Goal: Task Accomplishment & Management: Manage account settings

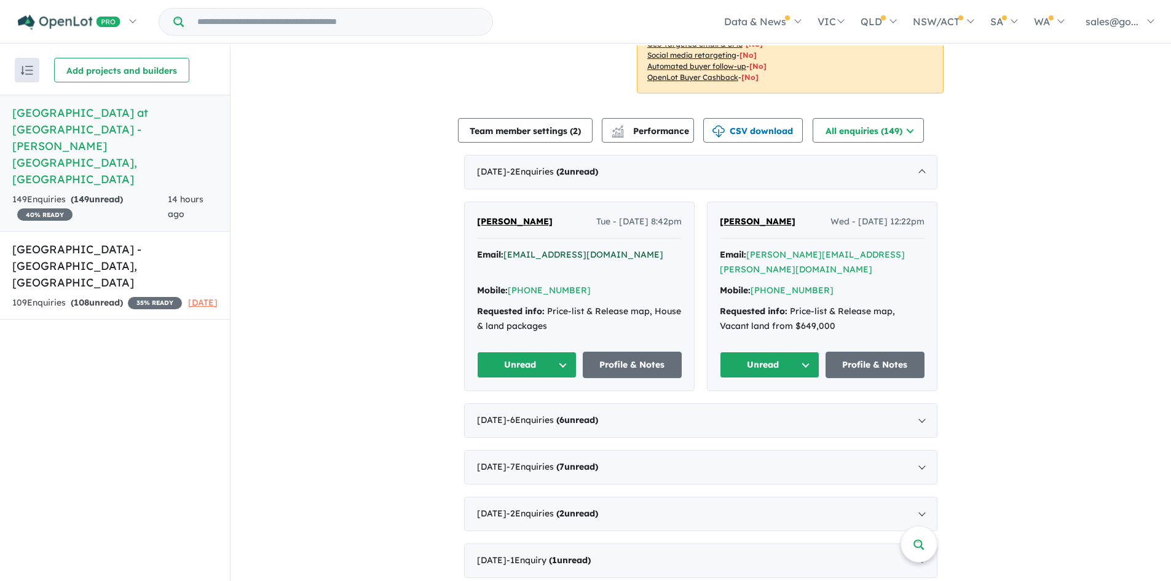
scroll to position [369, 0]
click at [668, 249] on icon "button" at bounding box center [672, 253] width 9 height 13
click at [517, 213] on link "[PERSON_NAME]" at bounding box center [515, 220] width 76 height 15
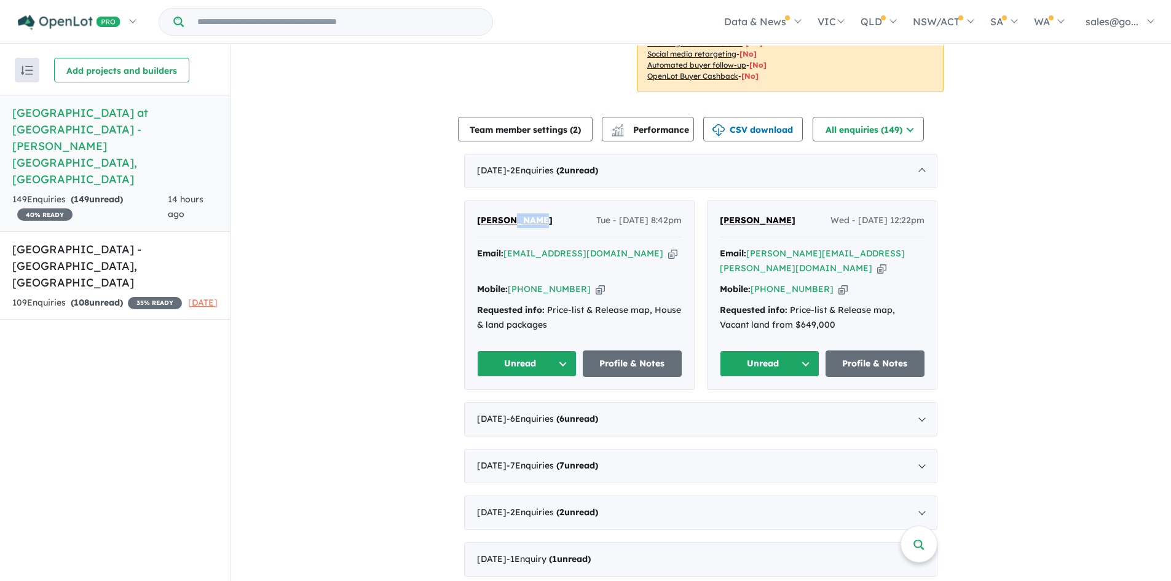
drag, startPoint x: 551, startPoint y: 224, endPoint x: 513, endPoint y: 219, distance: 37.9
click at [513, 219] on div "[PERSON_NAME] Tue - [DATE] 8:42pm" at bounding box center [579, 225] width 205 height 25
copy span "[PERSON_NAME]"
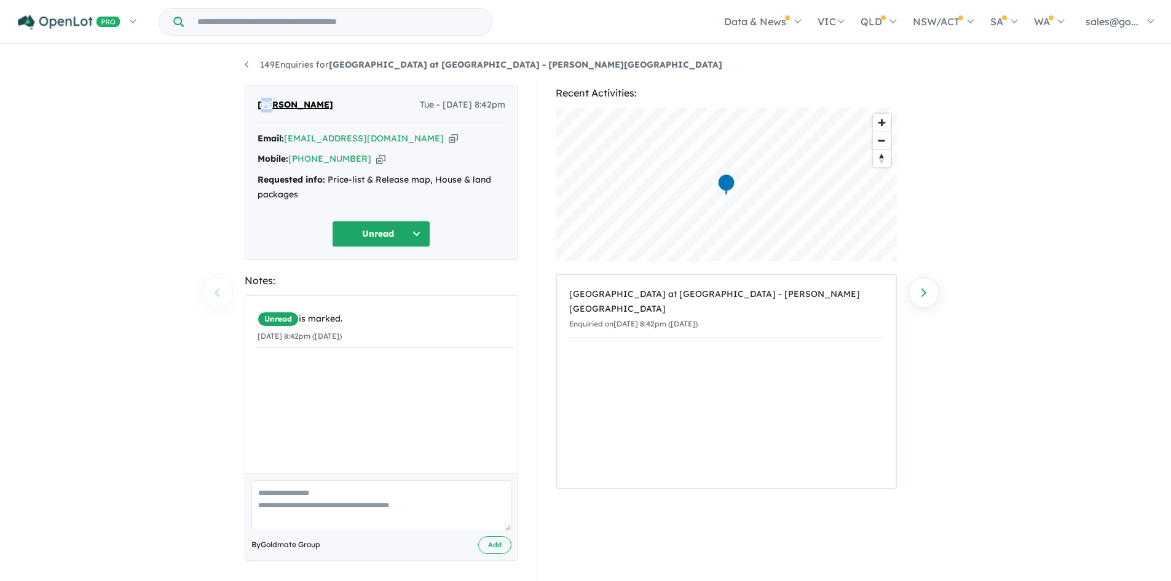
drag, startPoint x: 265, startPoint y: 106, endPoint x: 277, endPoint y: 103, distance: 12.5
click at [278, 103] on span "[PERSON_NAME]" at bounding box center [295, 105] width 76 height 15
click at [251, 109] on div "[PERSON_NAME] Tue - [DATE] 8:42pm Email: [EMAIL_ADDRESS][DOMAIN_NAME] Copied! M…" at bounding box center [381, 172] width 273 height 175
drag, startPoint x: 256, startPoint y: 103, endPoint x: 291, endPoint y: 103, distance: 35.0
click at [291, 103] on div "[PERSON_NAME] Tue - [DATE] 8:42pm Email: [EMAIL_ADDRESS][DOMAIN_NAME] Copied! M…" at bounding box center [381, 172] width 273 height 175
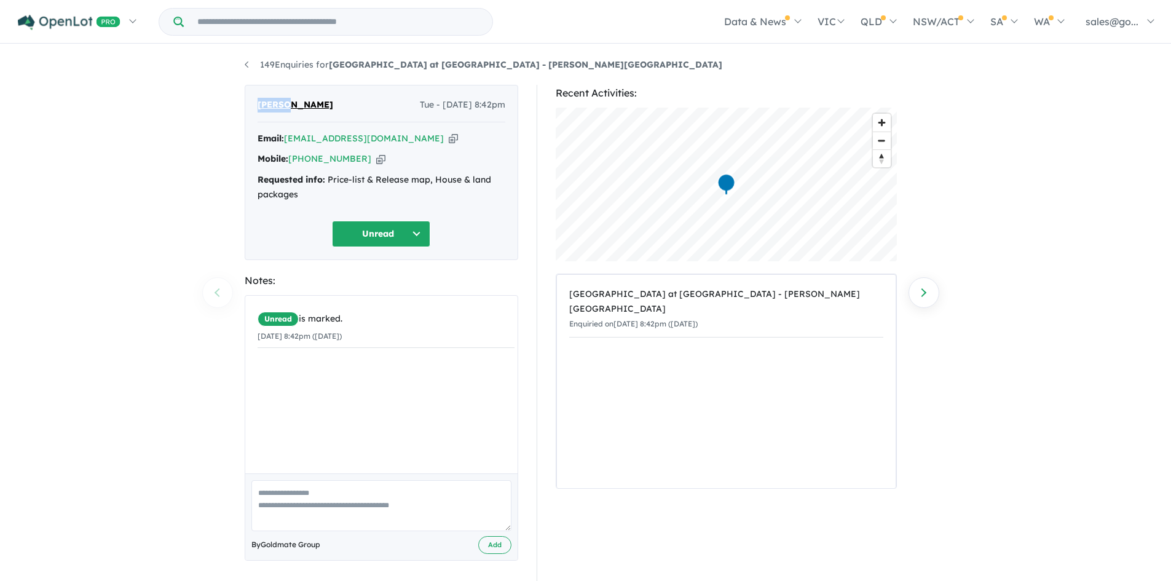
copy span "RANJIT"
click at [376, 159] on icon "button" at bounding box center [380, 158] width 9 height 13
copy span "RANJIT"
click at [449, 139] on icon "button" at bounding box center [453, 138] width 9 height 13
copy span "RANJIT"
